Goal: Check status: Check status

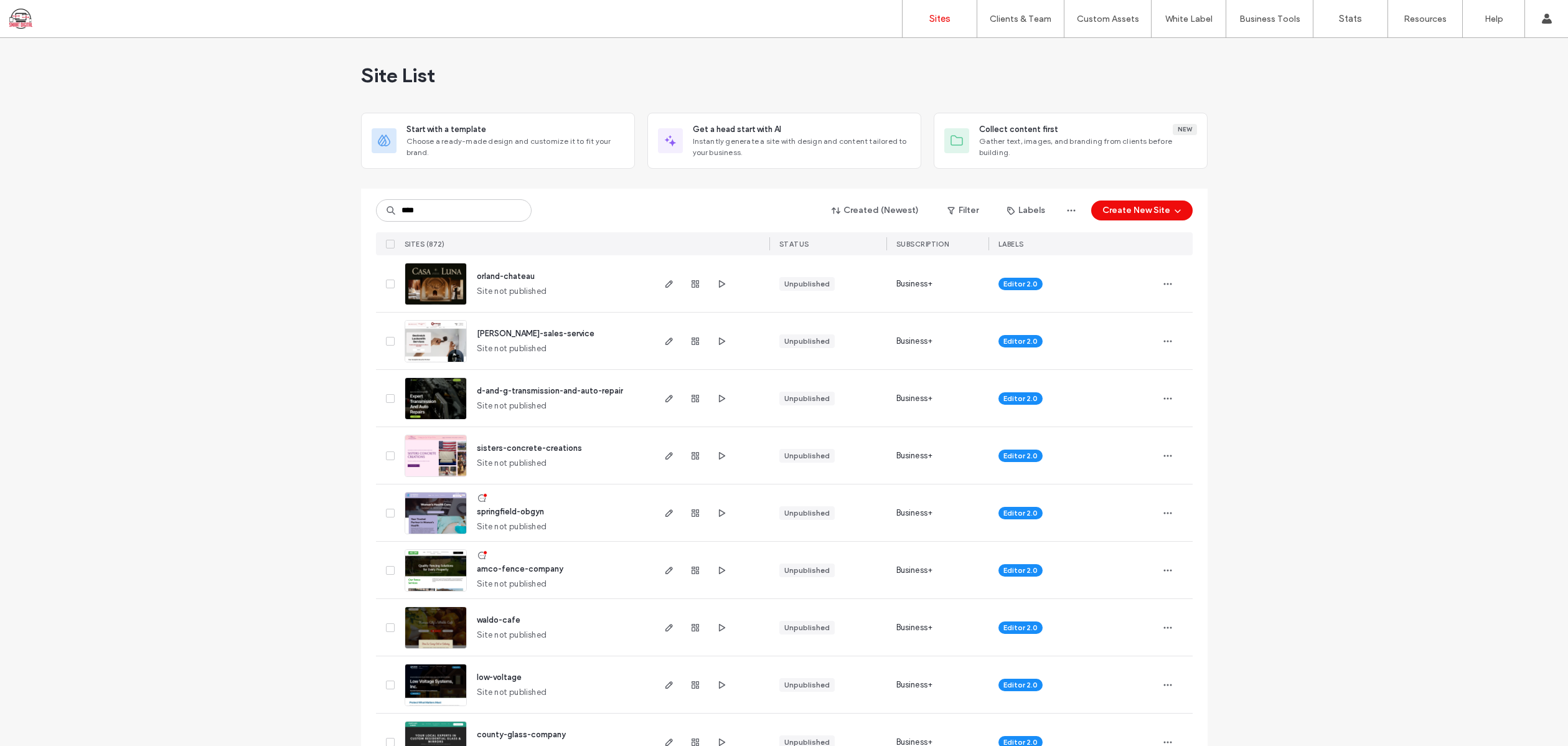
type input "****"
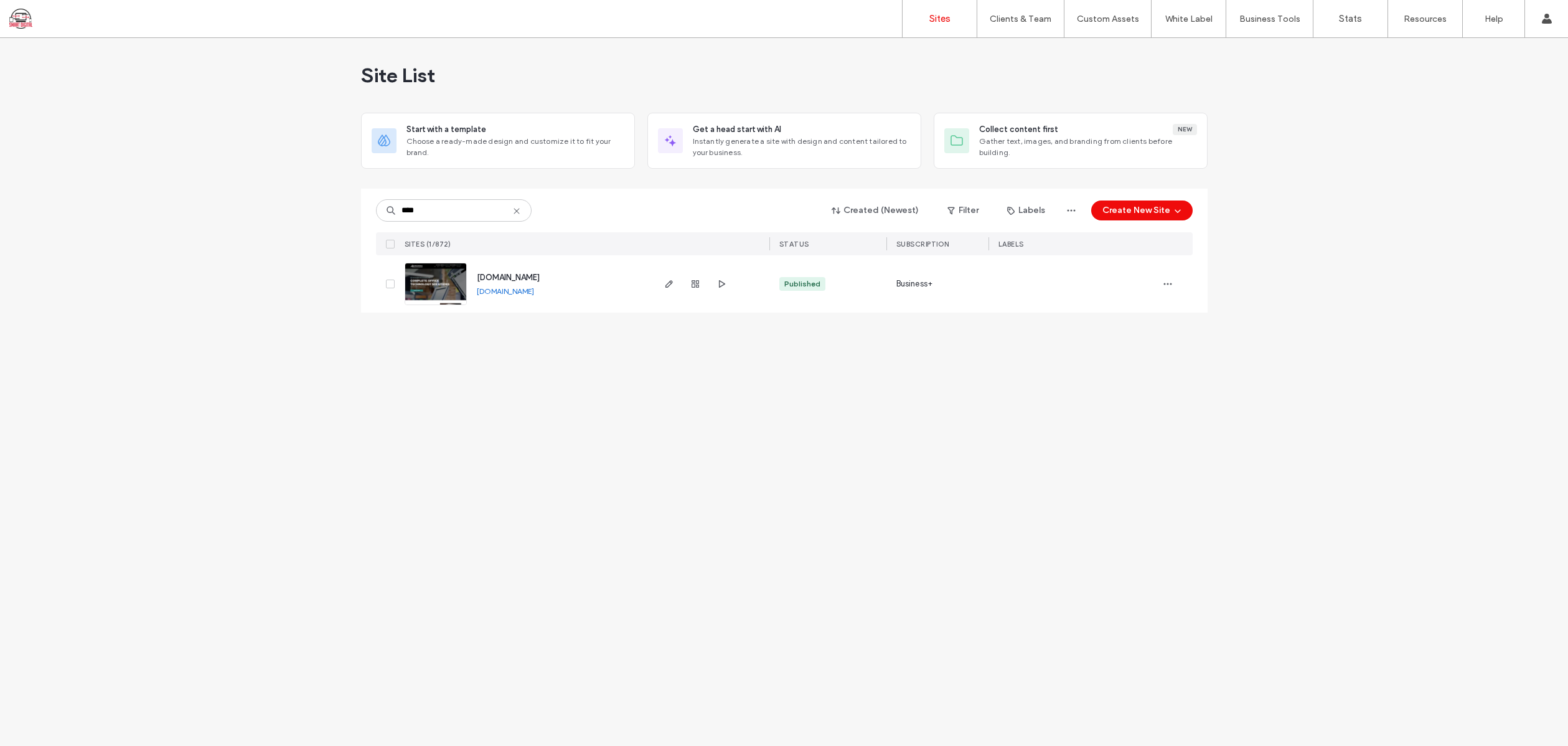
click at [460, 279] on img at bounding box center [435, 305] width 61 height 85
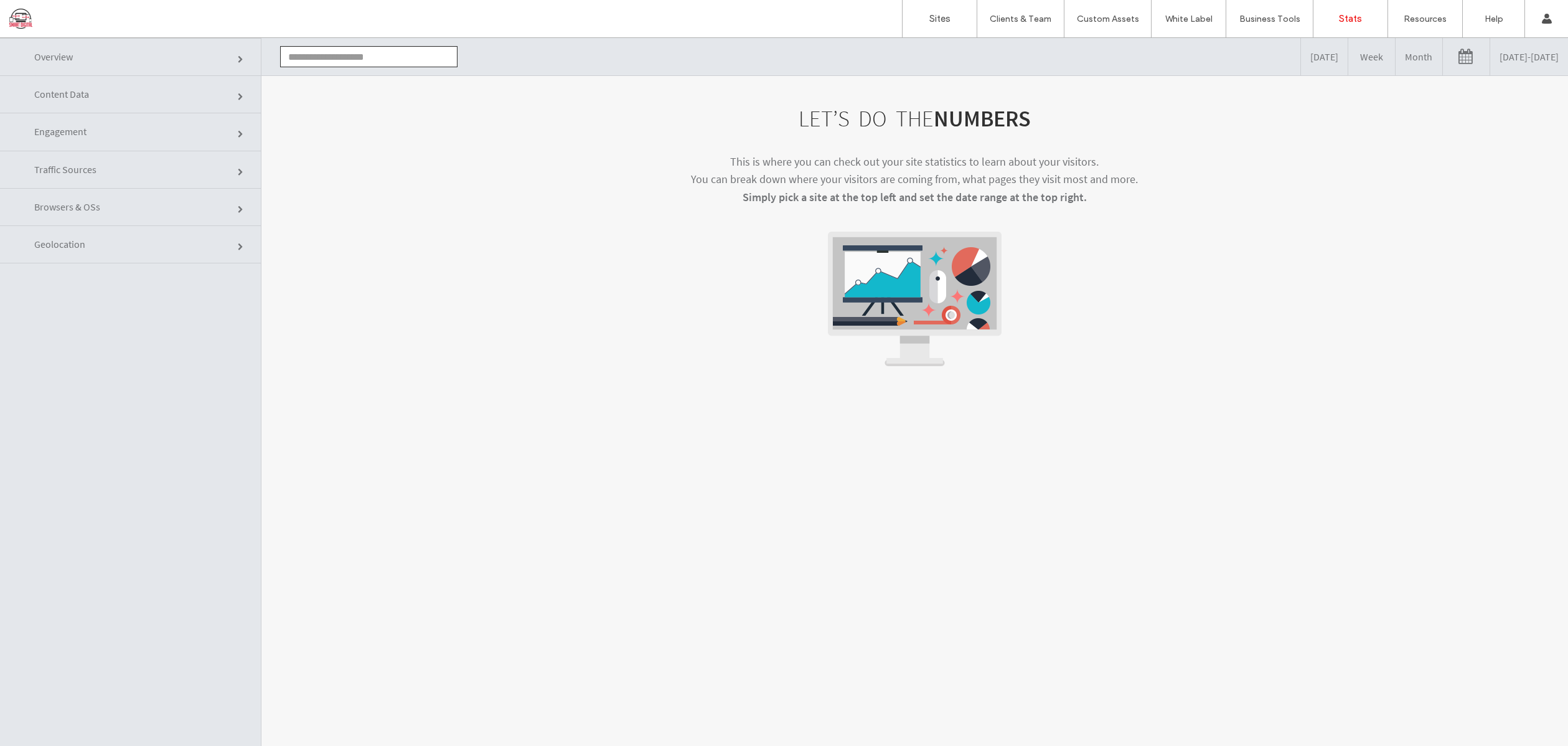
click link "Engagement"
click link
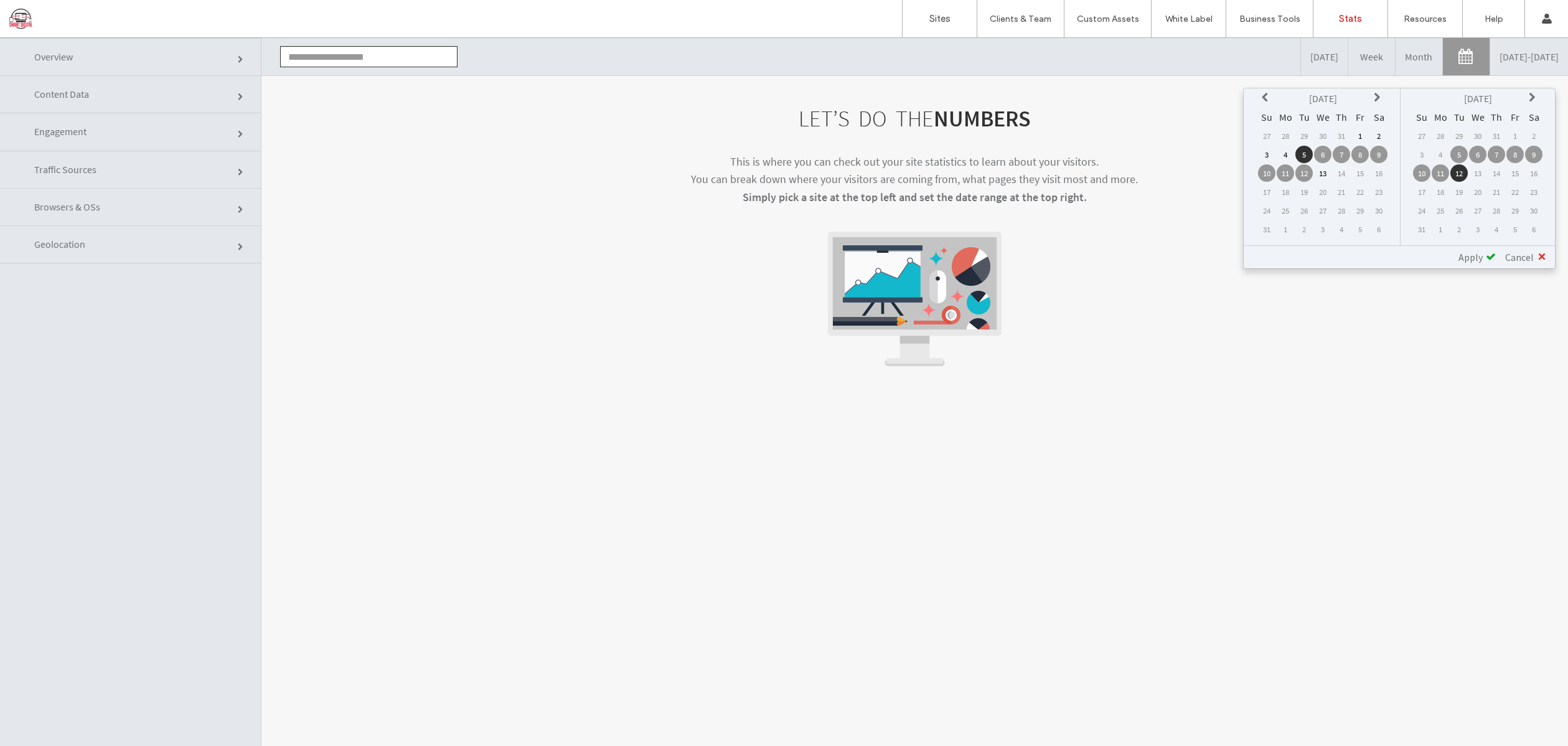
click at [1265, 96] on icon at bounding box center [1266, 98] width 10 height 10
click at [1374, 96] on icon at bounding box center [1379, 98] width 10 height 10
click at [1264, 98] on icon at bounding box center [1266, 98] width 10 height 10
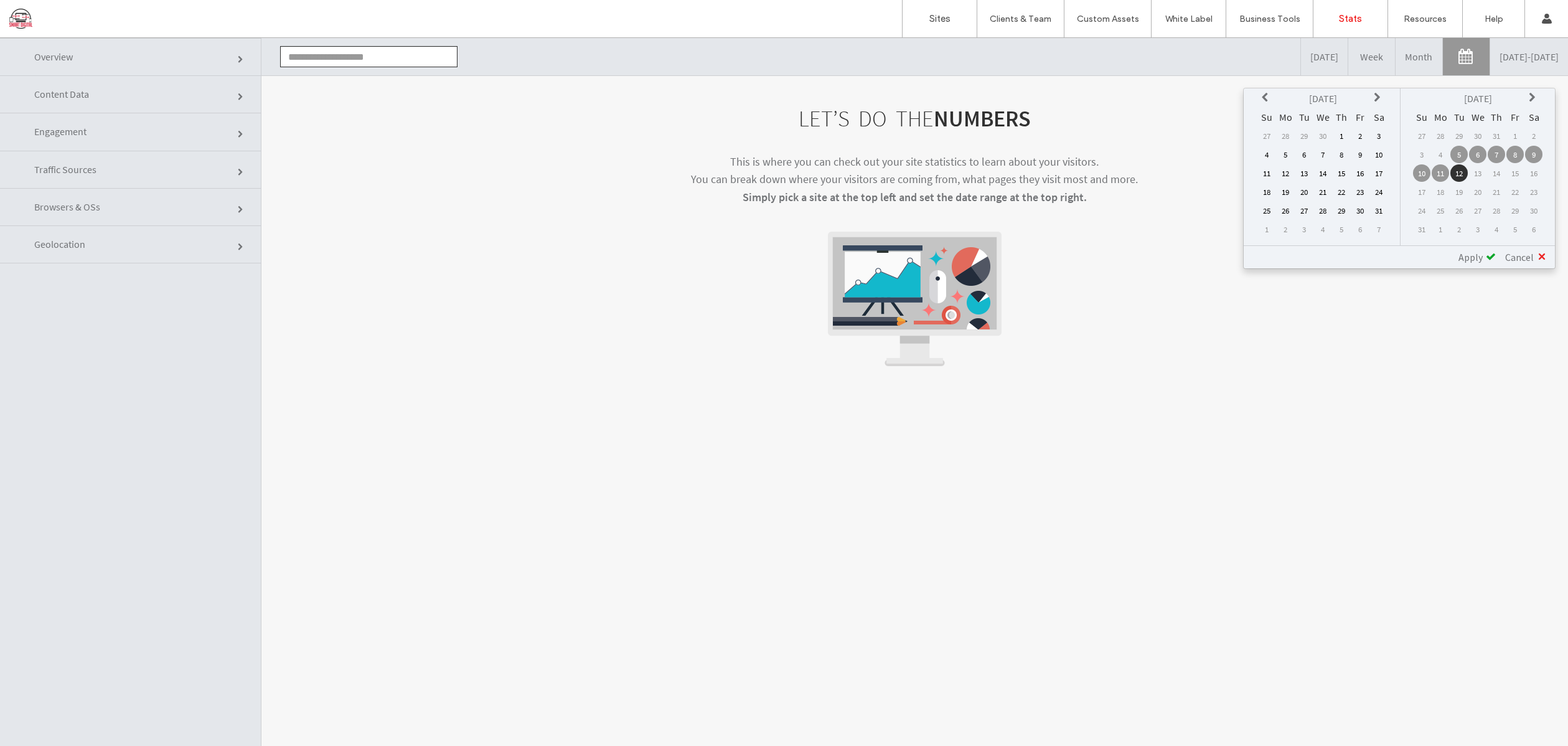
click at [1340, 136] on td "1" at bounding box center [1341, 136] width 18 height 18
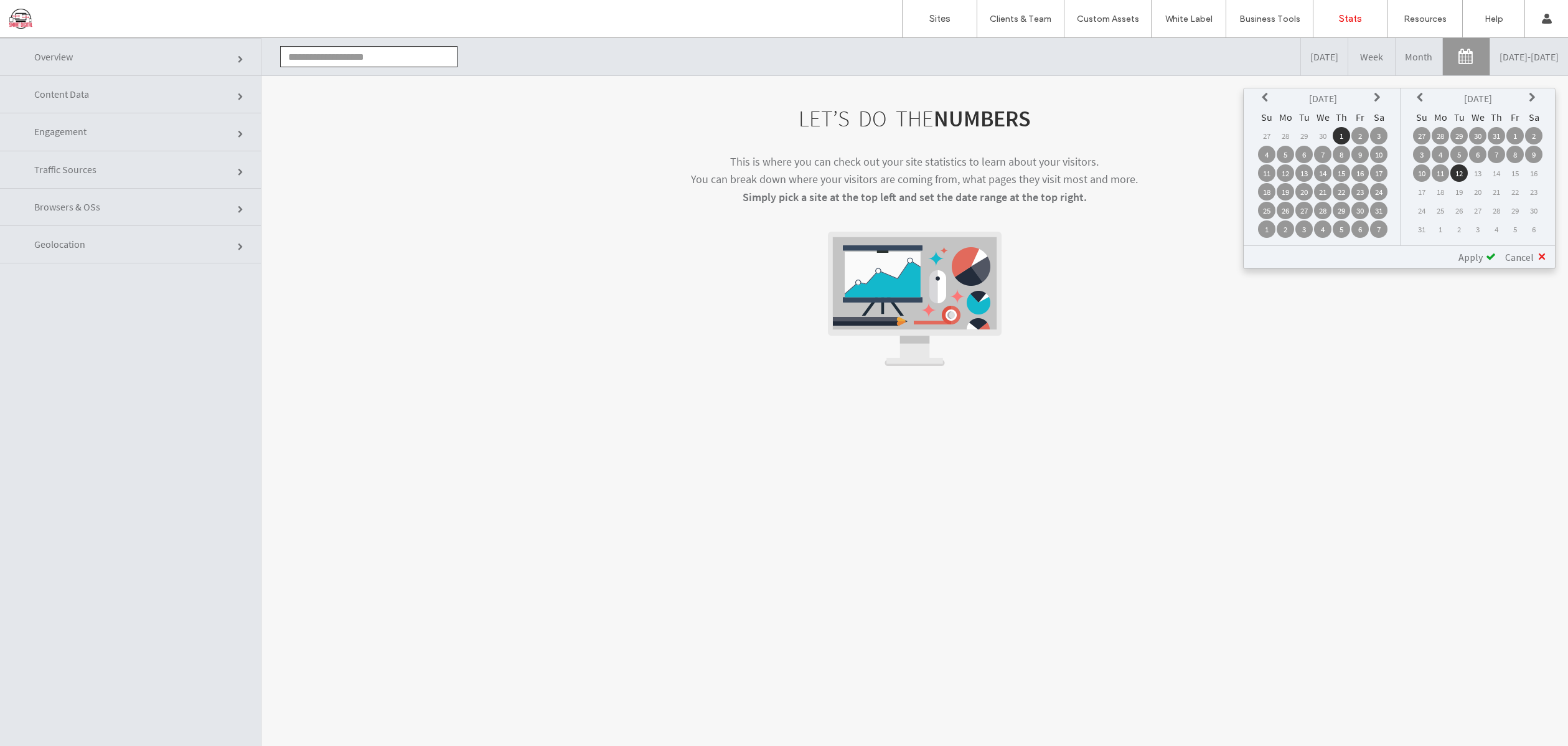
click at [1472, 258] on span "Apply" at bounding box center [1470, 257] width 24 height 12
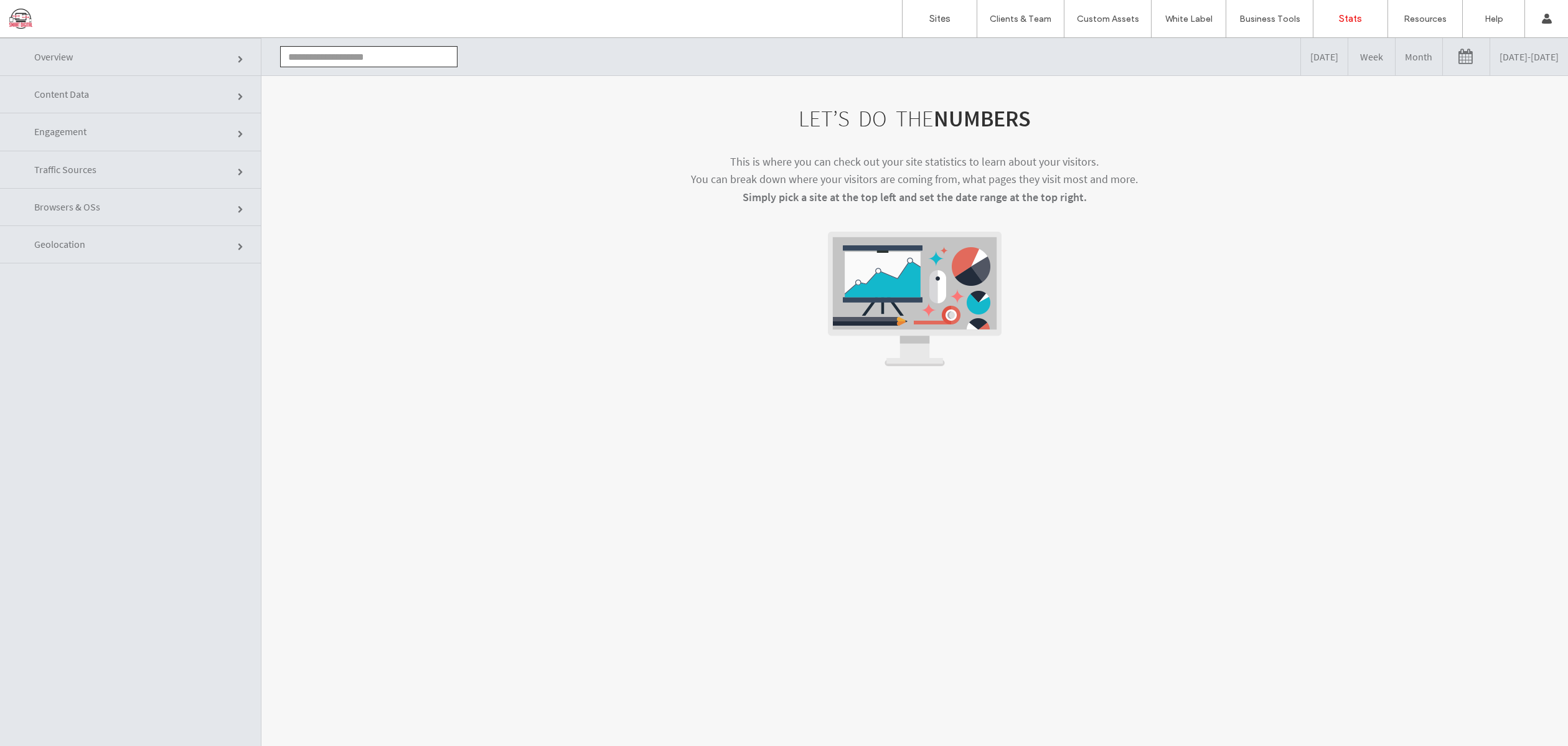
click input "text"
type input "*"
click at [238, 134] on span "Engagement" at bounding box center [241, 134] width 7 height 7
click input "text"
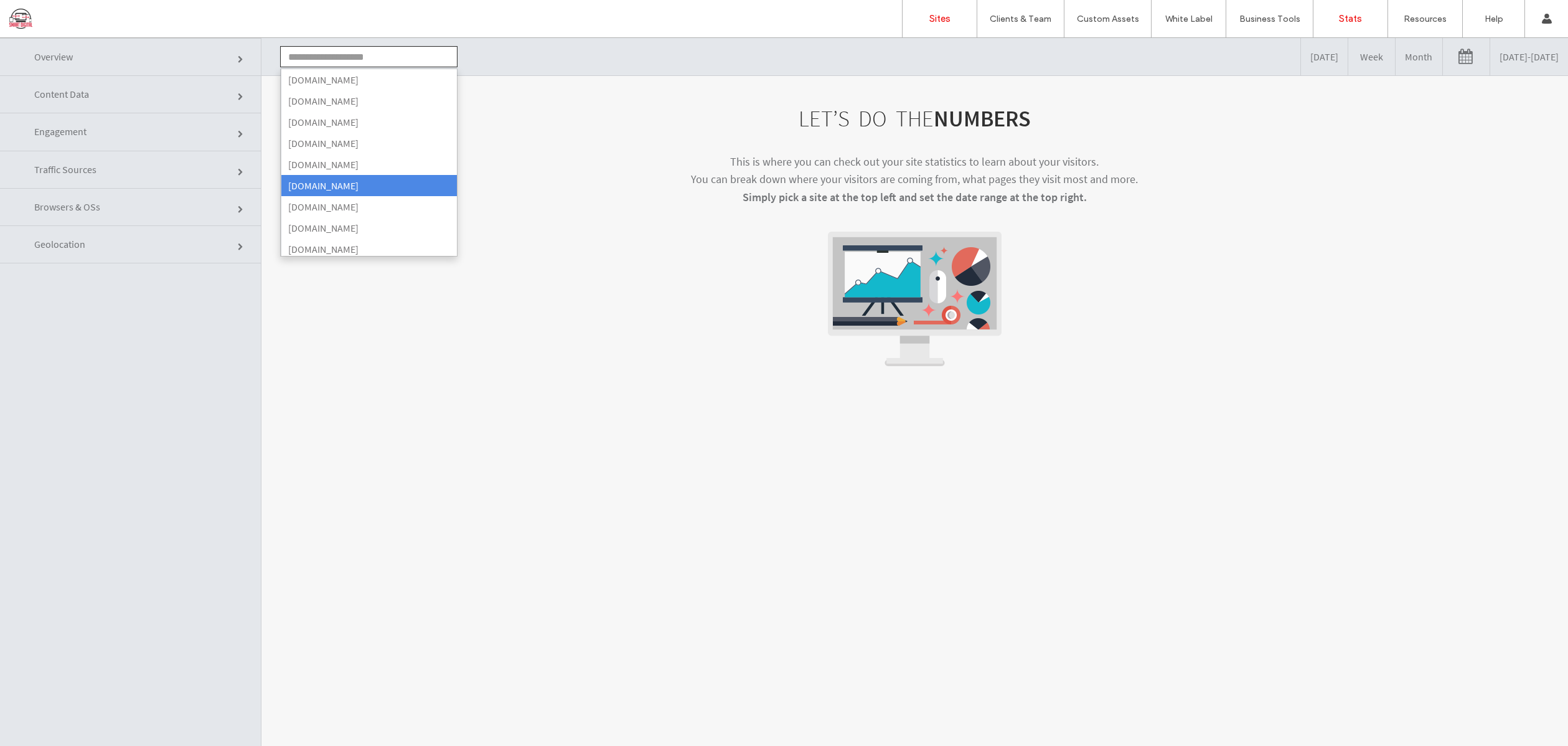
click at [938, 18] on label "Sites" at bounding box center [940, 19] width 21 height 11
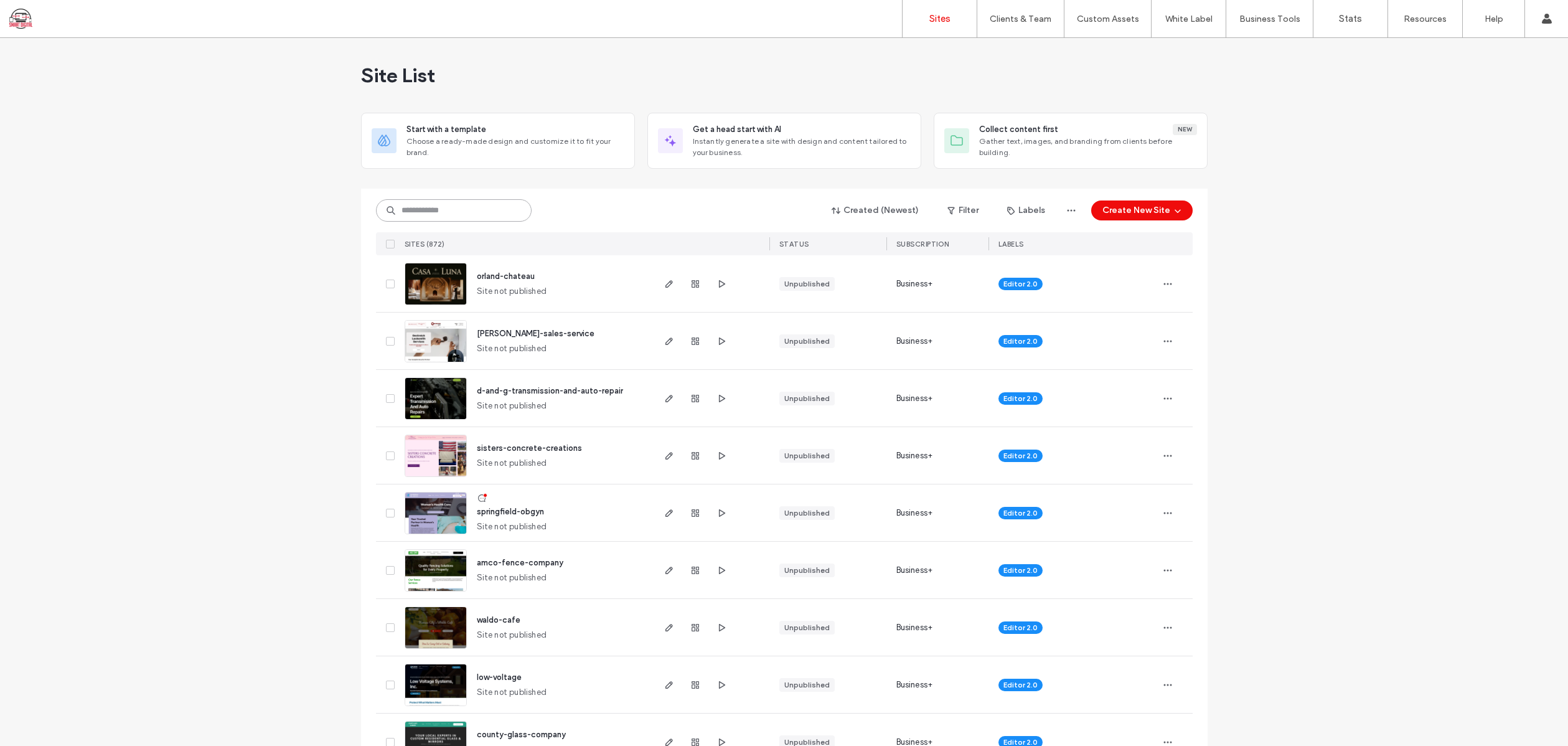
click at [418, 209] on input at bounding box center [453, 211] width 155 height 23
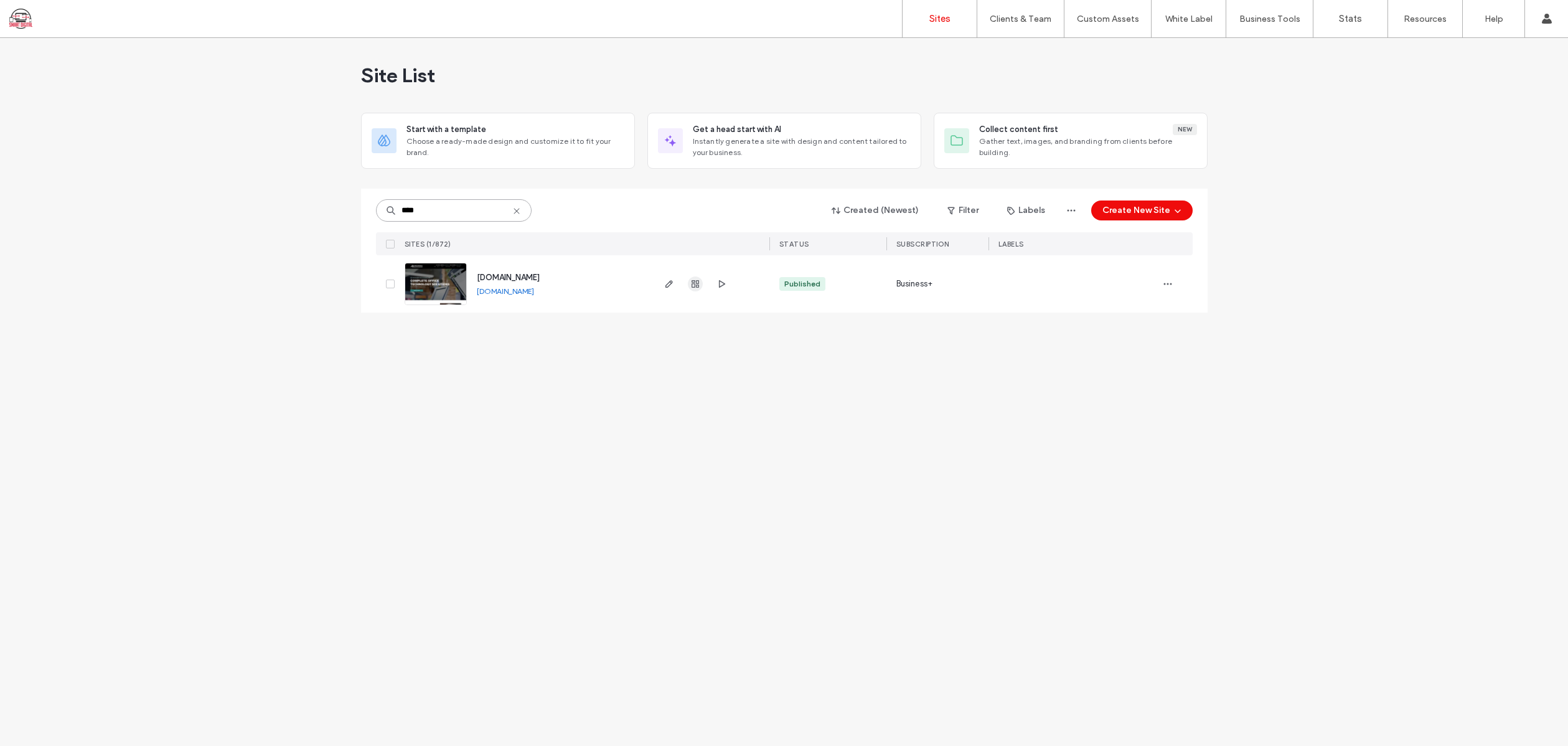
type input "****"
click at [694, 284] on use "button" at bounding box center [695, 283] width 7 height 7
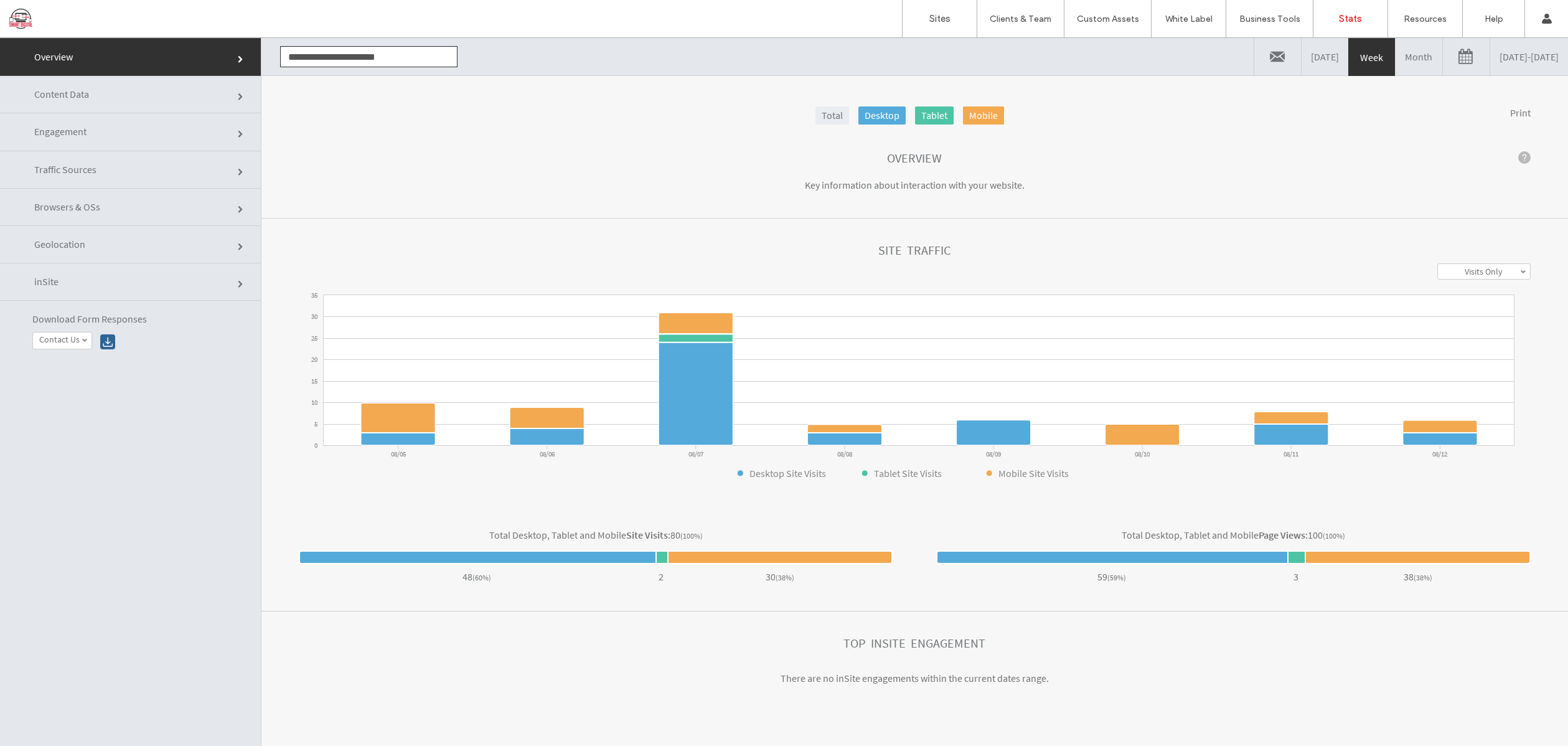
click at [238, 134] on span "Engagement" at bounding box center [241, 134] width 7 height 7
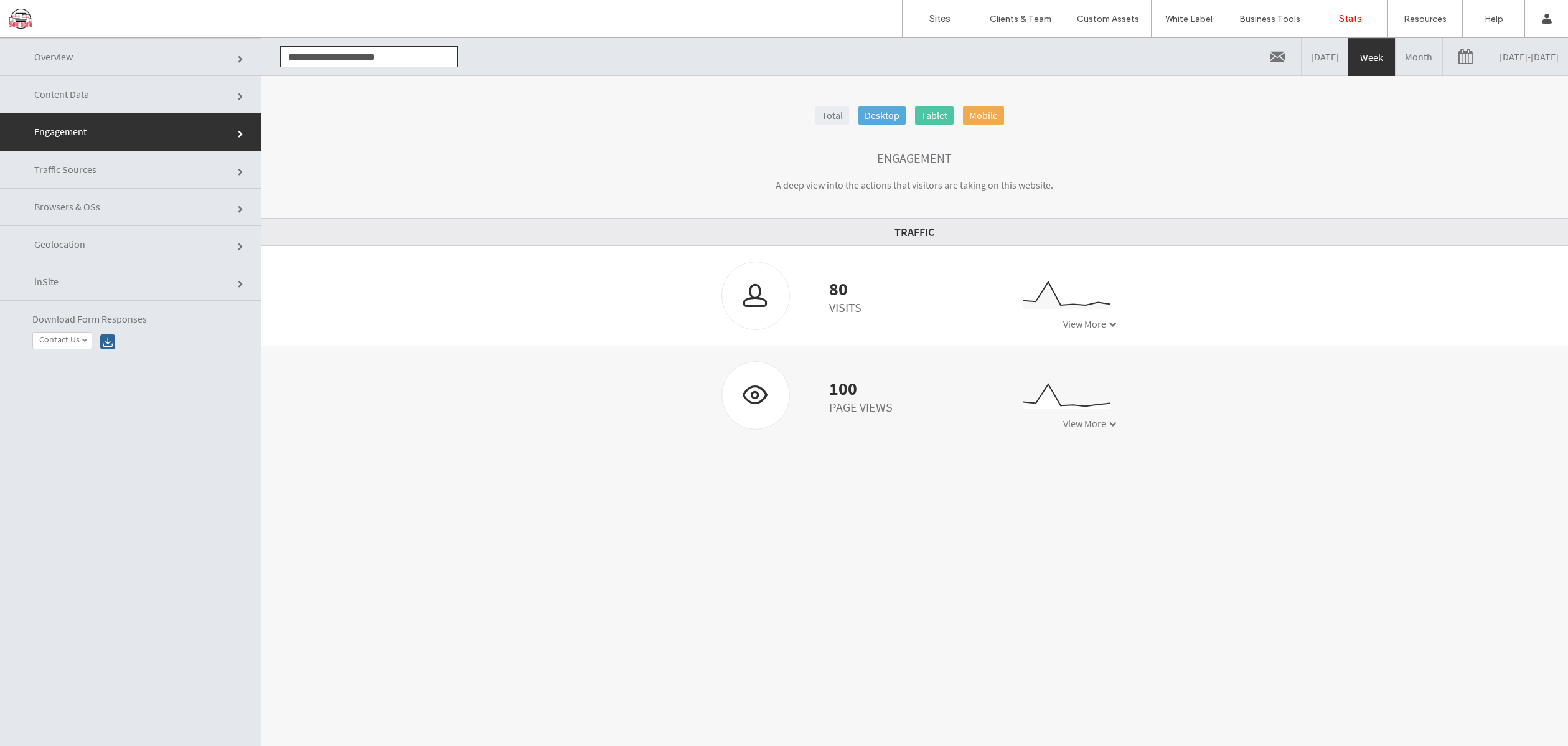
click link
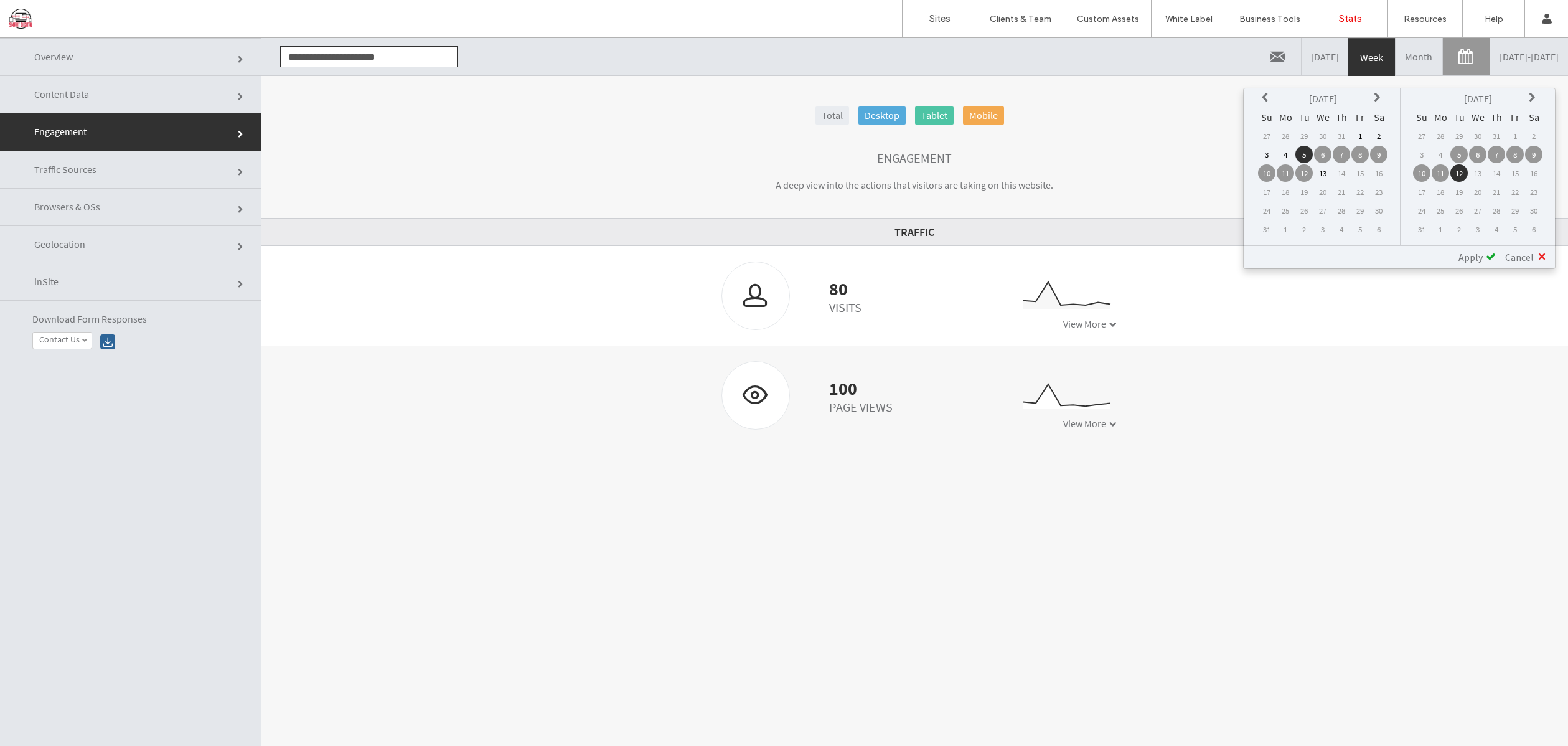
click at [1268, 98] on icon at bounding box center [1266, 98] width 10 height 10
click at [1268, 98] on icon at bounding box center [1266, 98] width 10 height 10
click at [1343, 136] on td "1" at bounding box center [1341, 136] width 18 height 18
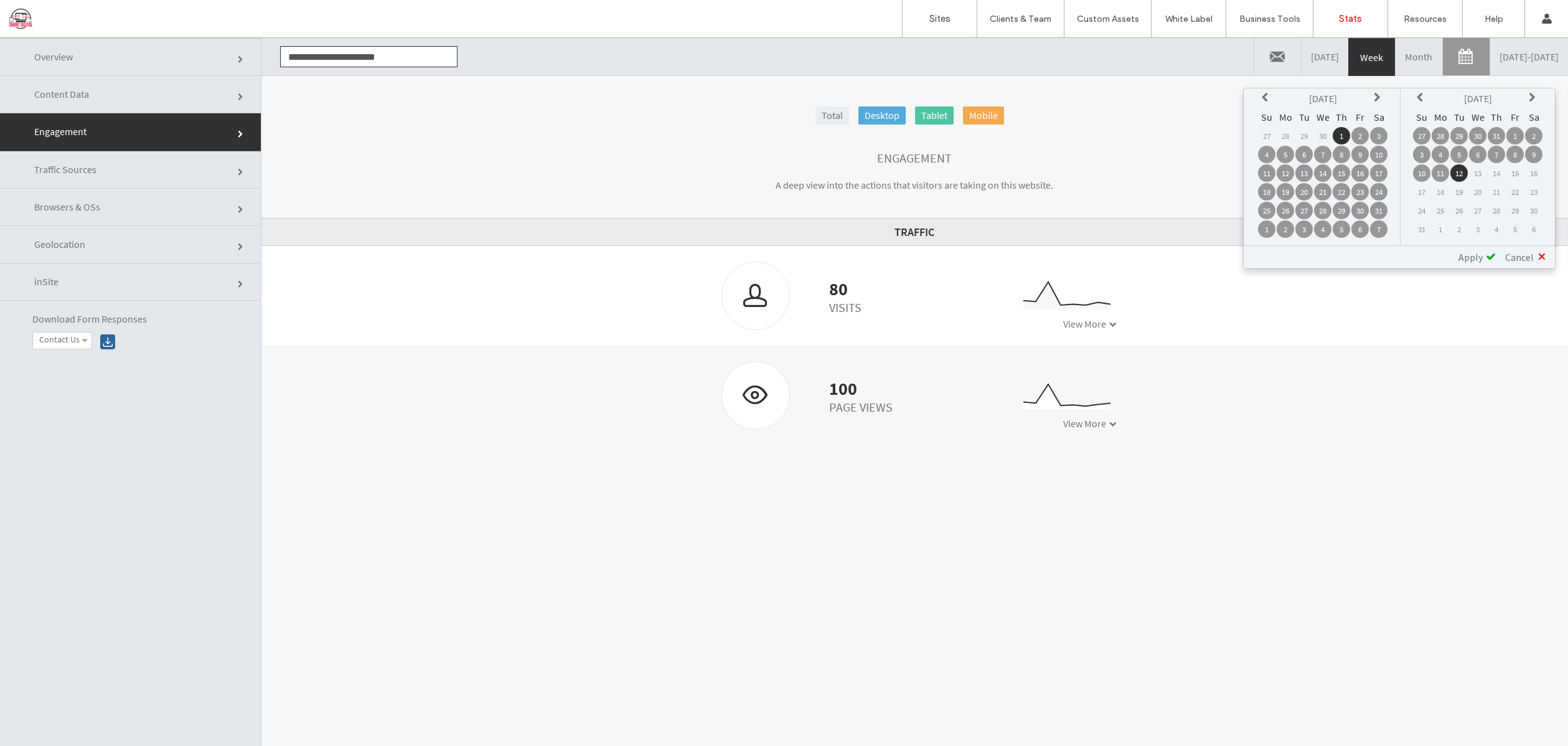
click at [1472, 256] on span "Apply" at bounding box center [1470, 257] width 24 height 12
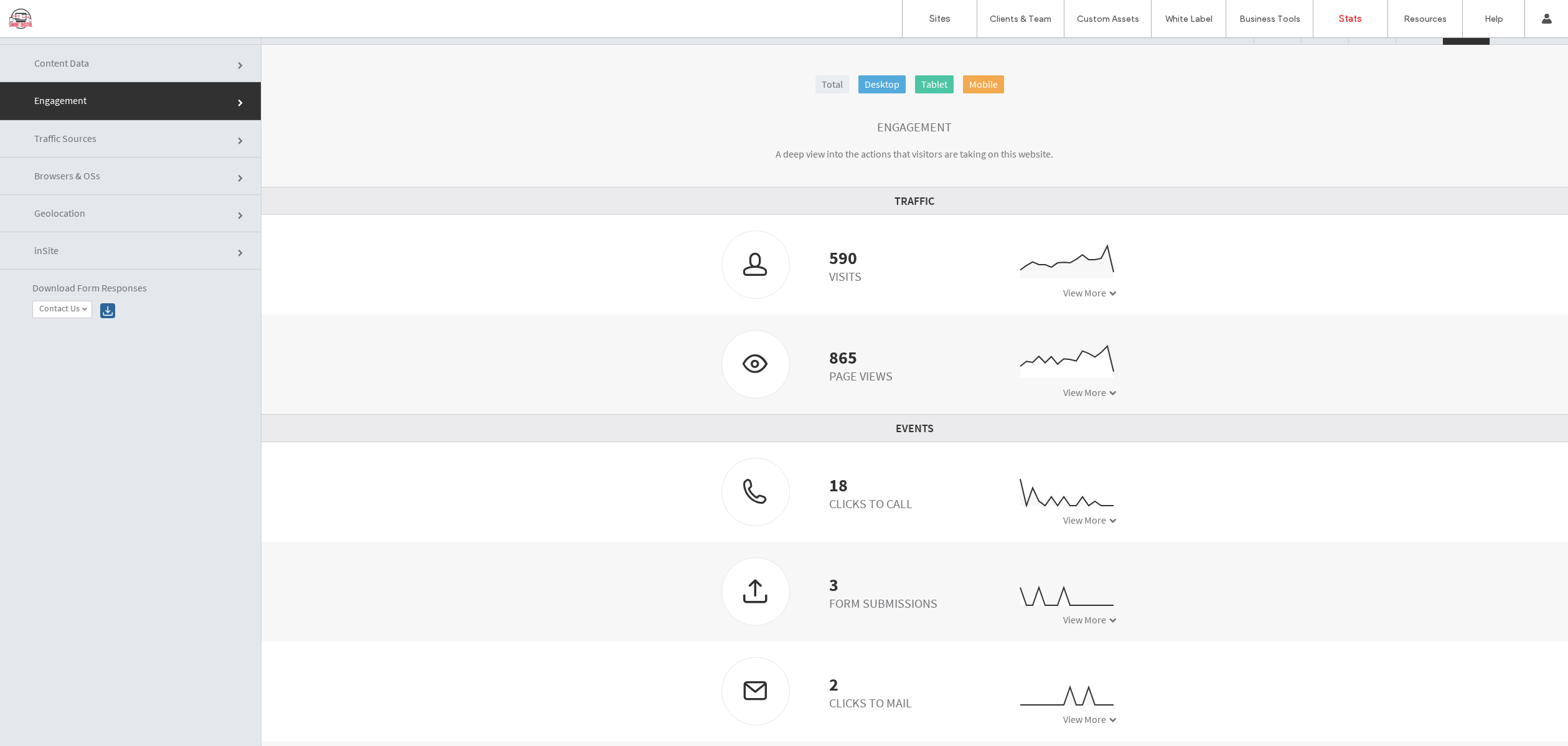
scroll to position [63, 0]
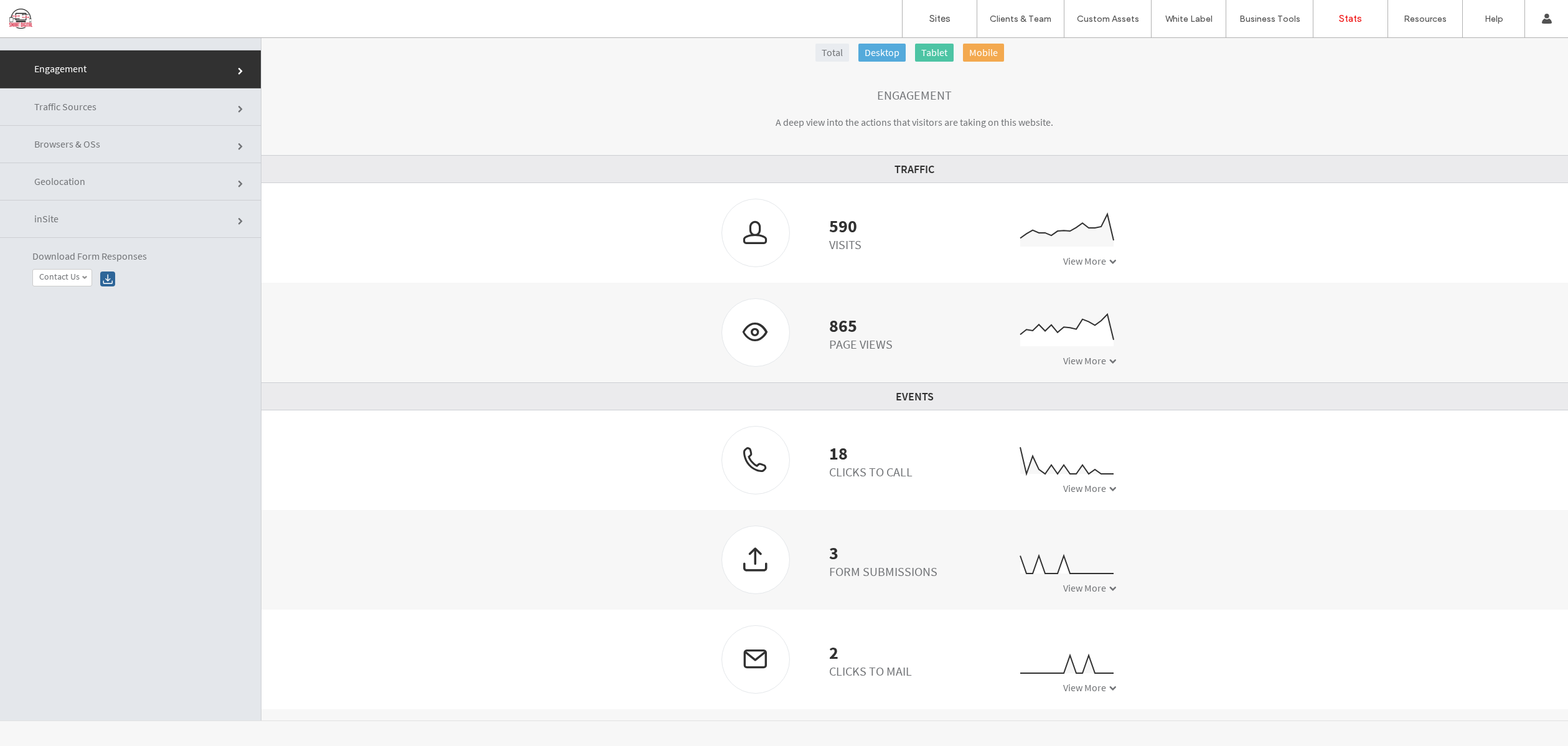
click at [86, 276] on span at bounding box center [85, 278] width 6 height 6
click at [78, 294] on label "Contact Us" at bounding box center [59, 293] width 40 height 11
click div
